Goal: Connect with others: Connect with others

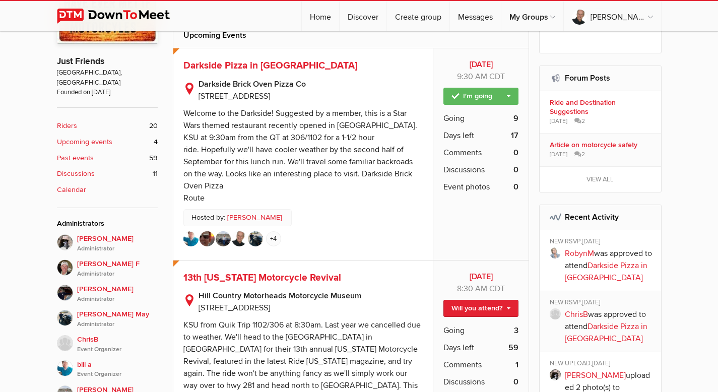
scroll to position [304, 0]
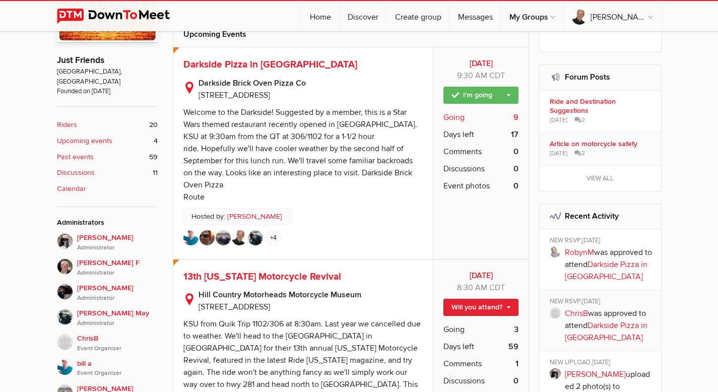
click at [453, 116] on span "Going" at bounding box center [453, 117] width 21 height 12
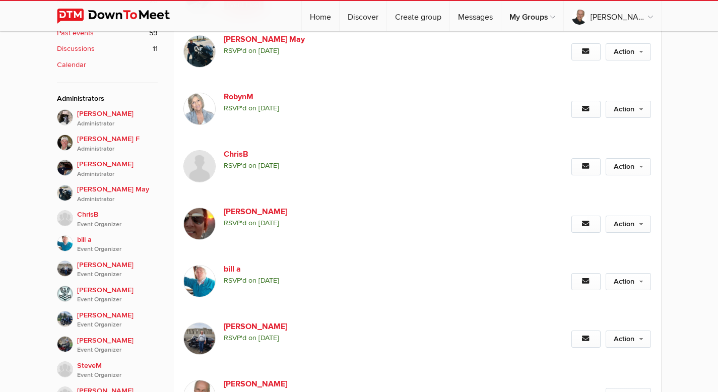
scroll to position [430, 0]
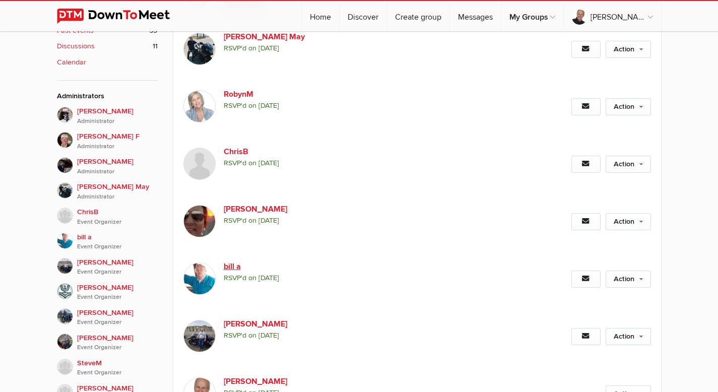
click at [230, 267] on link "bill a" at bounding box center [310, 266] width 172 height 12
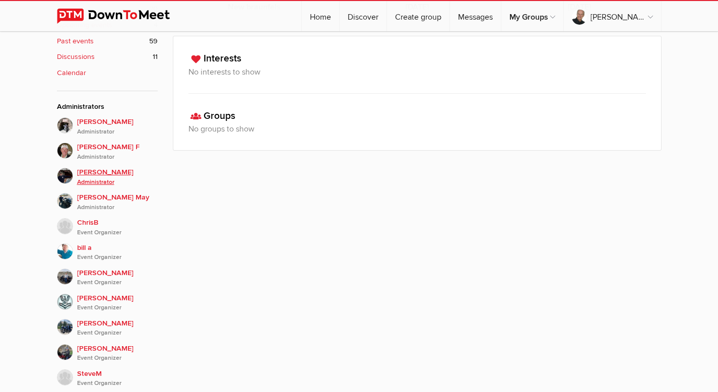
scroll to position [445, 0]
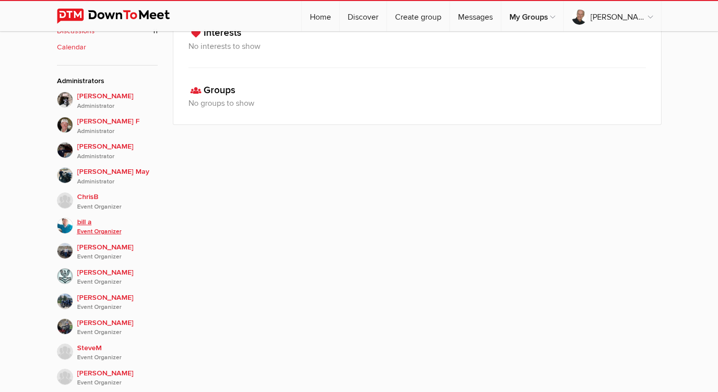
click at [90, 217] on span "bill a Event Organizer" at bounding box center [117, 227] width 81 height 20
click at [87, 267] on span "[PERSON_NAME] Event Organizer" at bounding box center [117, 277] width 81 height 20
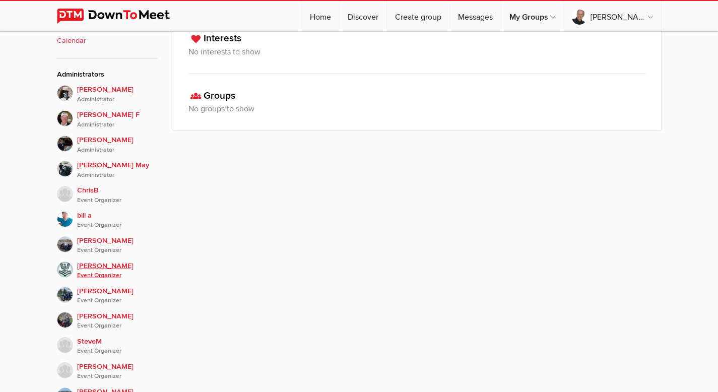
scroll to position [462, 0]
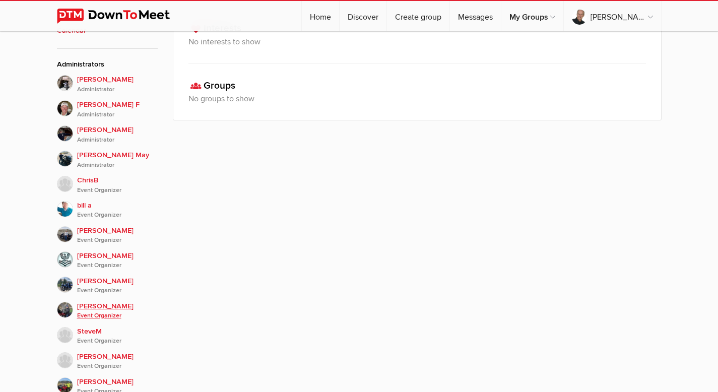
click at [91, 301] on span "[PERSON_NAME] Event Organizer" at bounding box center [117, 311] width 81 height 20
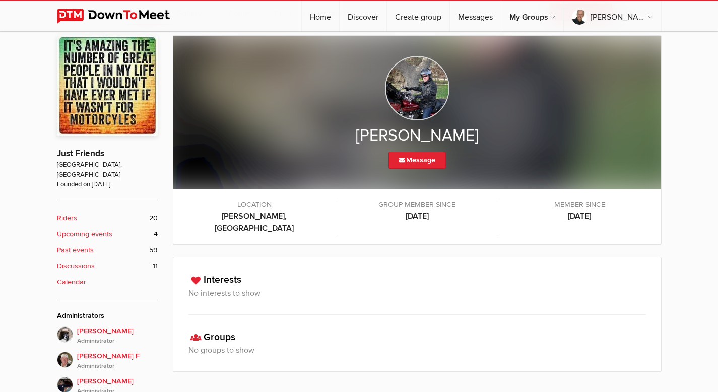
click at [421, 91] on img at bounding box center [417, 88] width 64 height 64
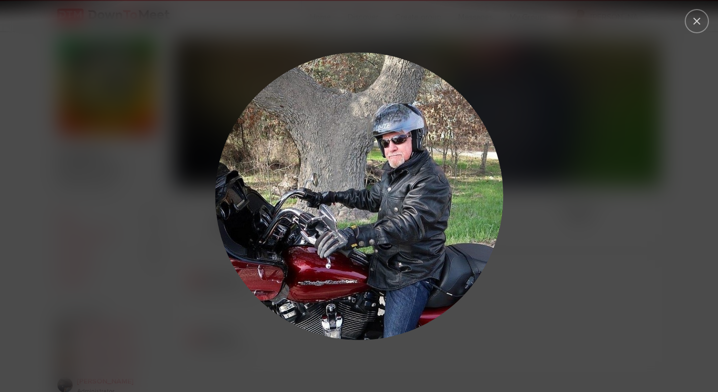
click at [421, 91] on img at bounding box center [359, 196] width 302 height 302
click at [695, 16] on button at bounding box center [697, 21] width 22 height 22
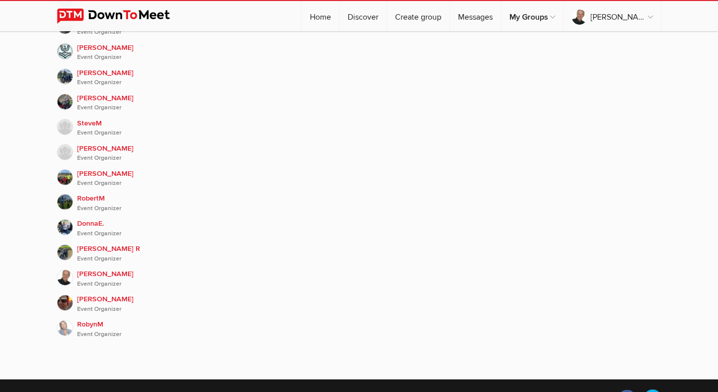
scroll to position [670, 0]
click at [110, 268] on span "[PERSON_NAME] Event Organizer" at bounding box center [117, 278] width 81 height 20
